Goal: Task Accomplishment & Management: Use online tool/utility

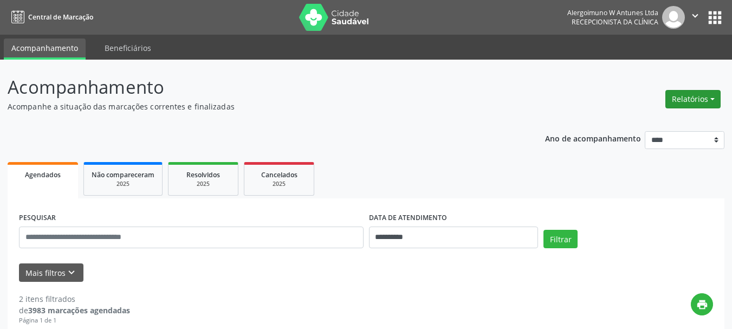
click at [699, 100] on button "Relatórios" at bounding box center [692, 99] width 55 height 18
click at [676, 122] on link "Agendamentos" at bounding box center [662, 122] width 116 height 15
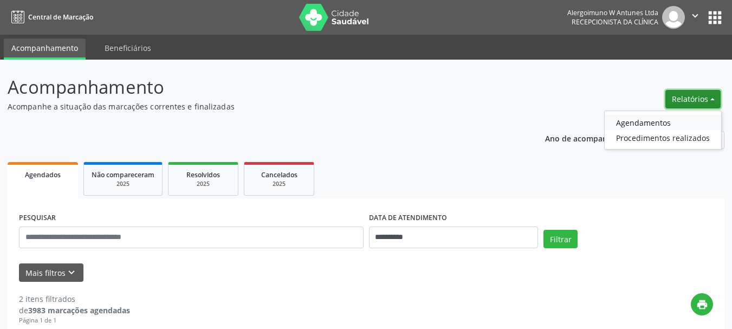
select select "*"
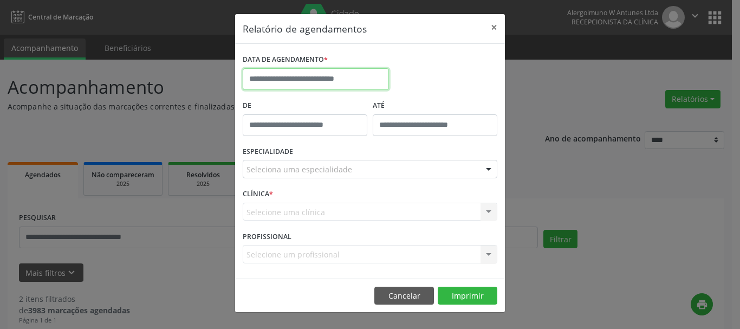
click at [314, 80] on input "text" at bounding box center [316, 79] width 146 height 22
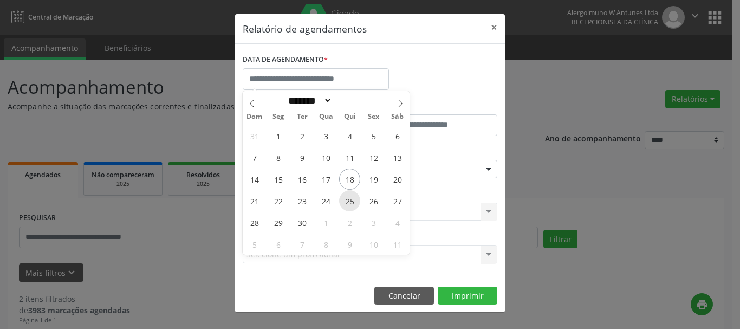
click at [355, 204] on span "25" at bounding box center [349, 200] width 21 height 21
type input "**********"
click at [349, 201] on span "25" at bounding box center [349, 200] width 21 height 21
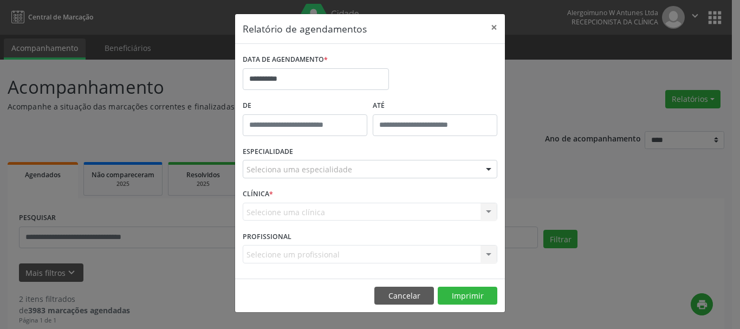
click at [348, 201] on div "CLÍNICA * Selecione uma clínica Nenhum resultado encontrado para: " " Não há ne…" at bounding box center [370, 207] width 260 height 42
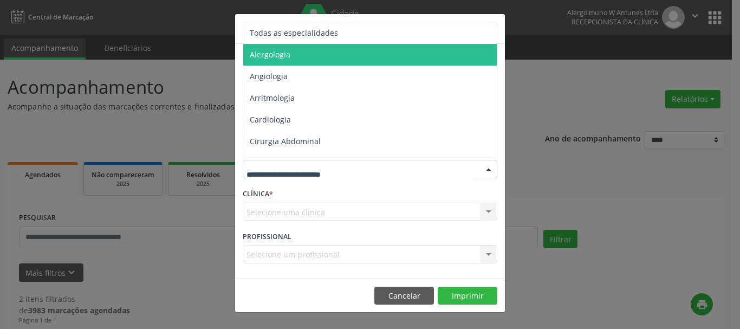
click at [269, 54] on span "Alergologia" at bounding box center [270, 54] width 41 height 10
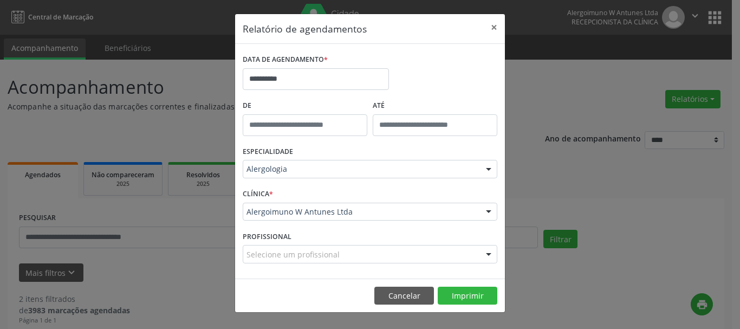
click at [486, 207] on div at bounding box center [488, 212] width 16 height 18
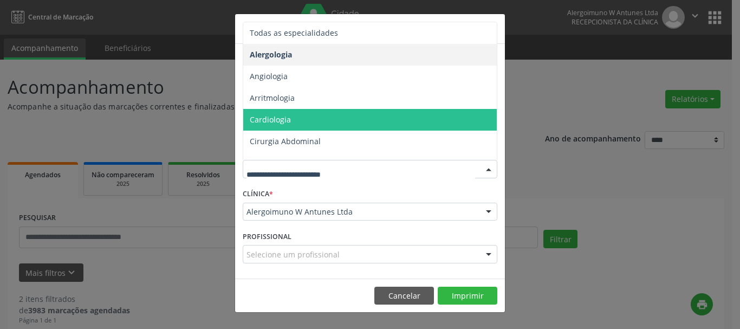
click at [571, 82] on div "**********" at bounding box center [370, 164] width 740 height 329
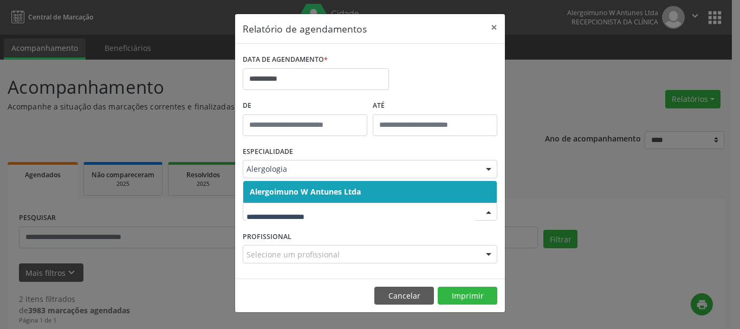
click at [355, 190] on span "Alergoimuno W Antunes Ltda" at bounding box center [305, 191] width 111 height 10
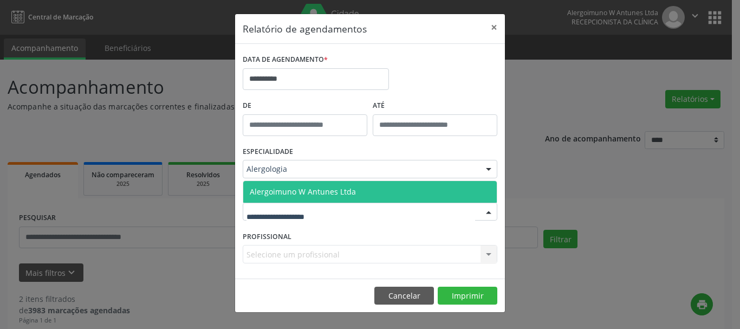
click at [337, 206] on div at bounding box center [370, 212] width 255 height 18
click at [333, 196] on span "Alergoimuno W Antunes Ltda" at bounding box center [303, 191] width 106 height 10
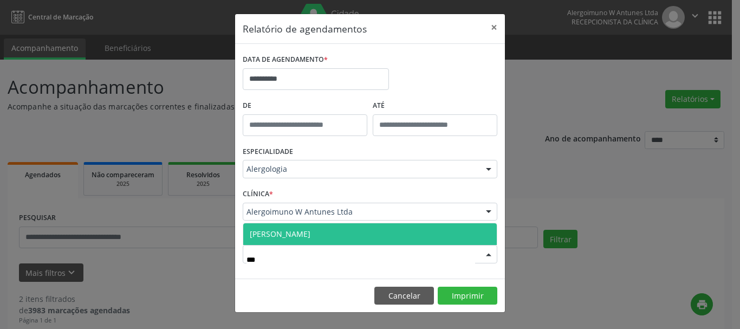
type input "****"
click at [301, 230] on span "[PERSON_NAME]" at bounding box center [280, 234] width 61 height 10
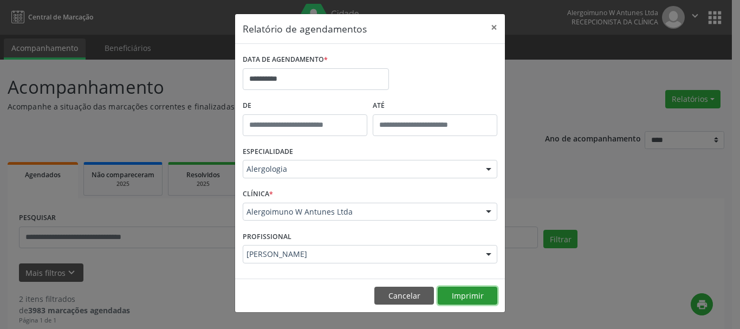
click at [463, 295] on button "Imprimir" at bounding box center [468, 296] width 60 height 18
click at [495, 29] on button "×" at bounding box center [494, 27] width 22 height 27
